Goal: Information Seeking & Learning: Compare options

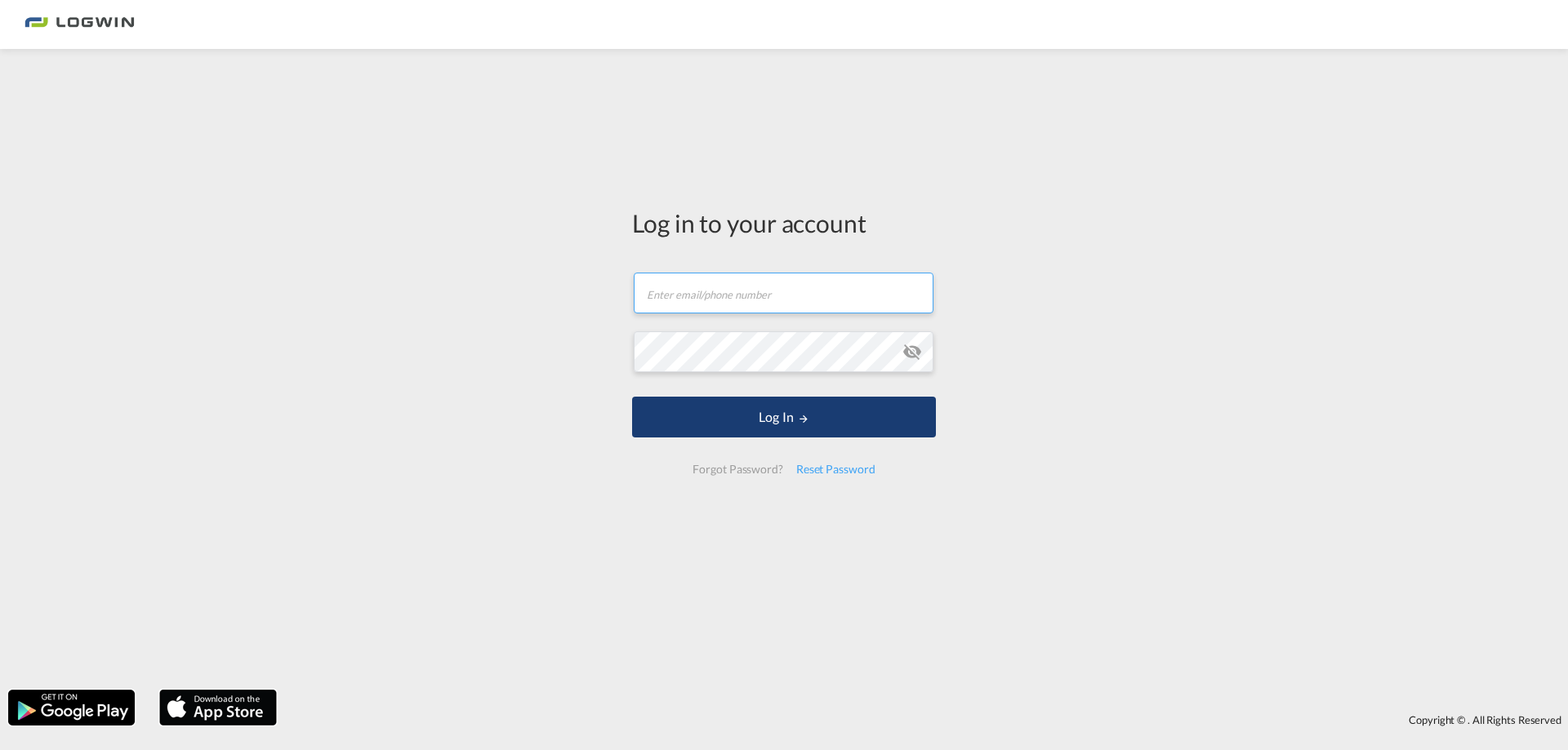
type input "julia.hafner@logwin-logistics.com"
click at [798, 407] on button "Log In" at bounding box center [784, 417] width 303 height 41
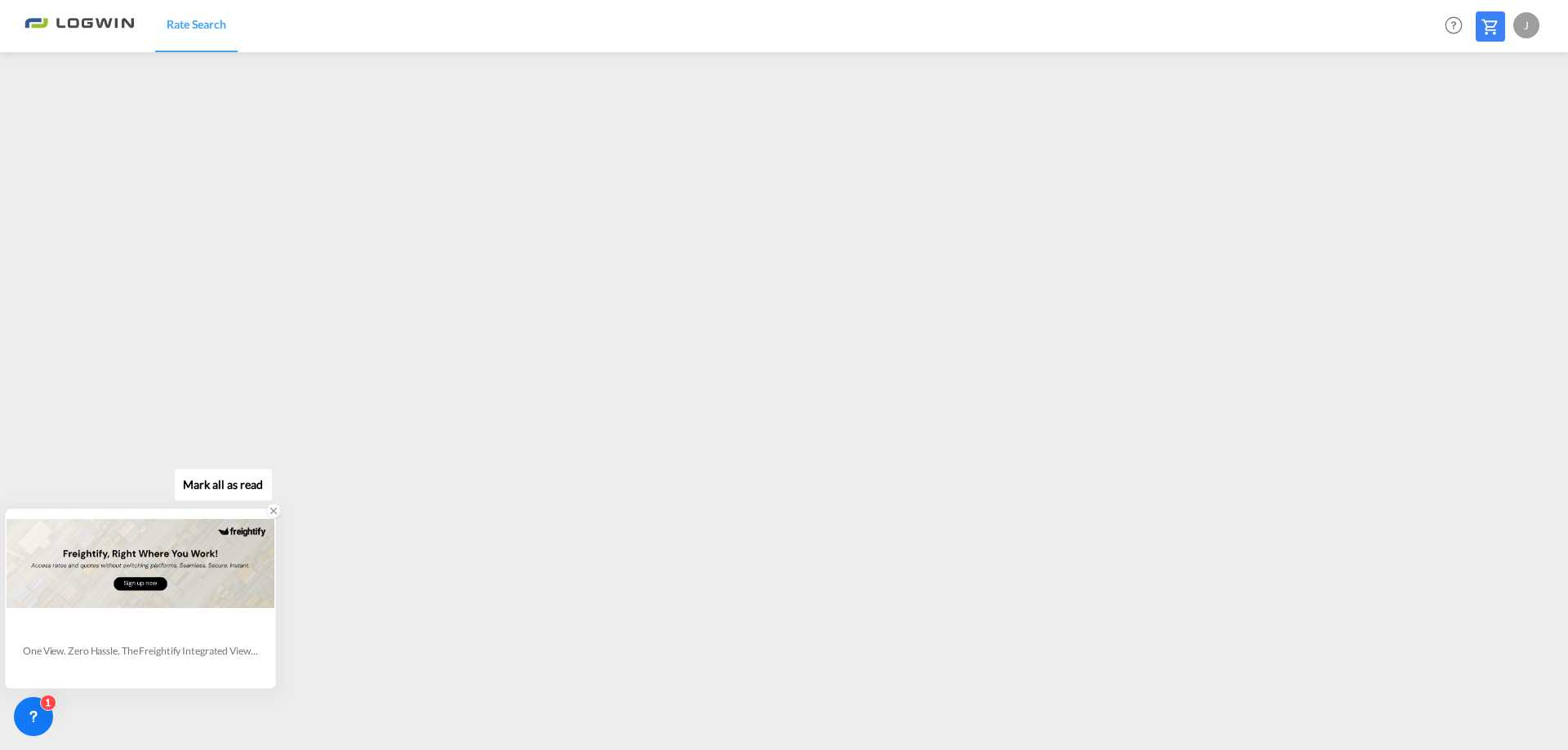
click at [270, 516] on icon at bounding box center [274, 511] width 12 height 12
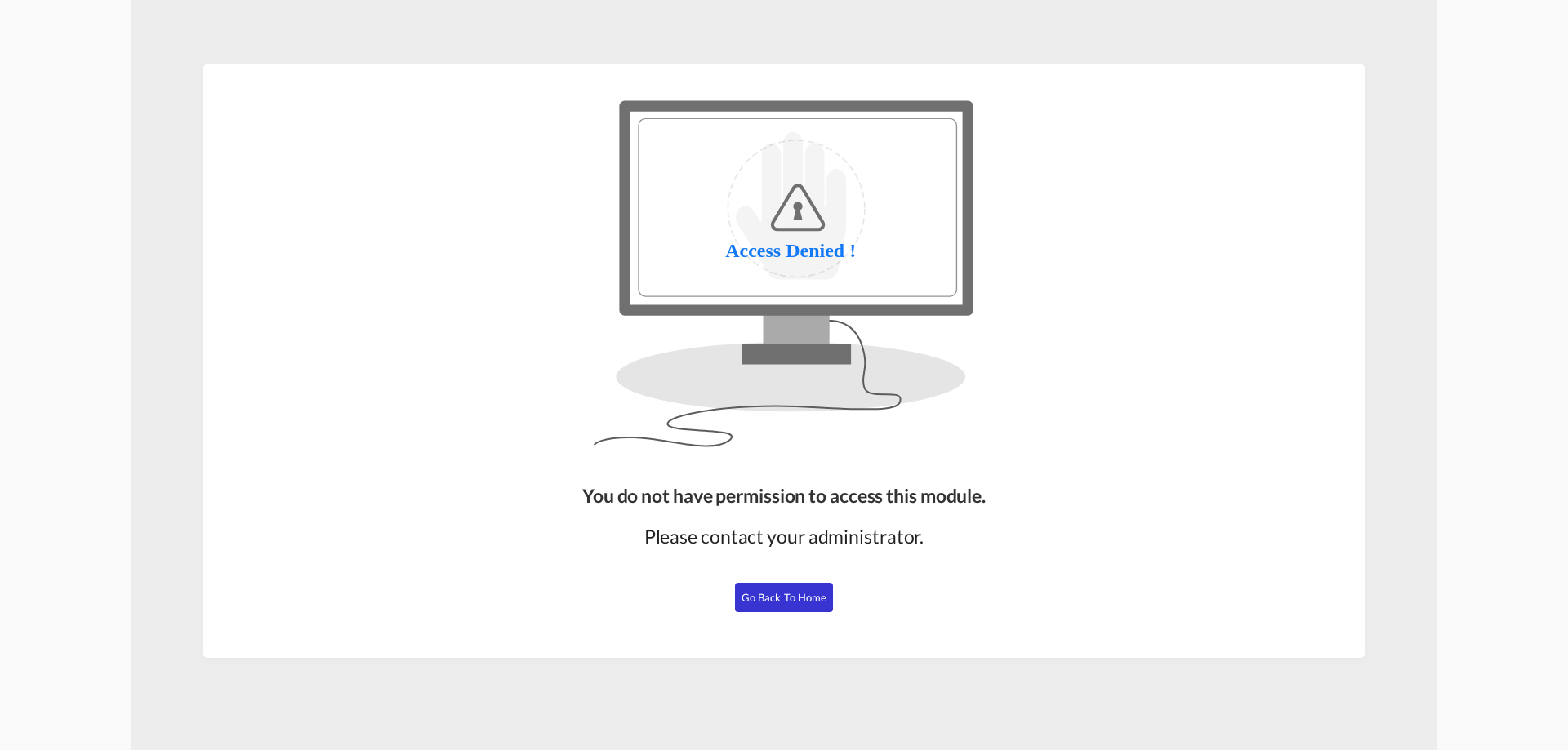
click at [818, 608] on button "Go Back to Home" at bounding box center [784, 597] width 98 height 30
